Goal: Check status: Check status

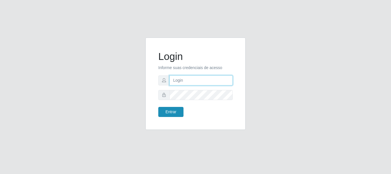
type input "caio@B1"
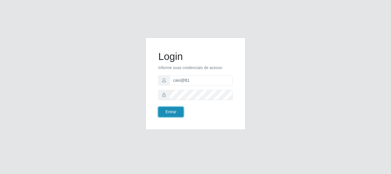
click at [167, 111] on button "Entrar" at bounding box center [170, 112] width 25 height 10
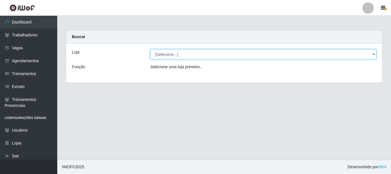
click at [187, 55] on select "[Selecione...] Bemais Supermercados - B1 [GEOGRAPHIC_DATA]" at bounding box center [263, 54] width 226 height 10
select select "403"
click at [150, 49] on select "[Selecione...] Bemais Supermercados - B1 [GEOGRAPHIC_DATA]" at bounding box center [263, 54] width 226 height 10
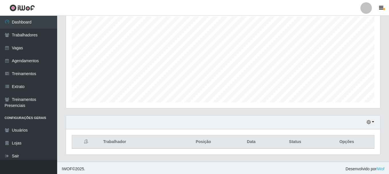
scroll to position [104, 0]
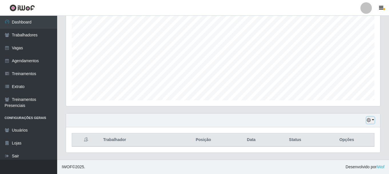
click at [369, 122] on button "button" at bounding box center [371, 120] width 8 height 7
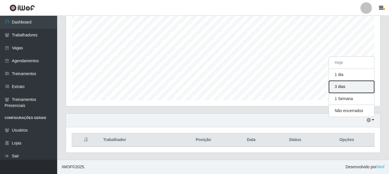
click at [352, 87] on button "3 dias" at bounding box center [351, 87] width 45 height 12
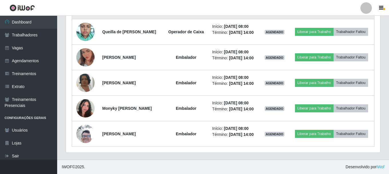
scroll to position [402, 0]
